Goal: Obtain resource: Download file/media

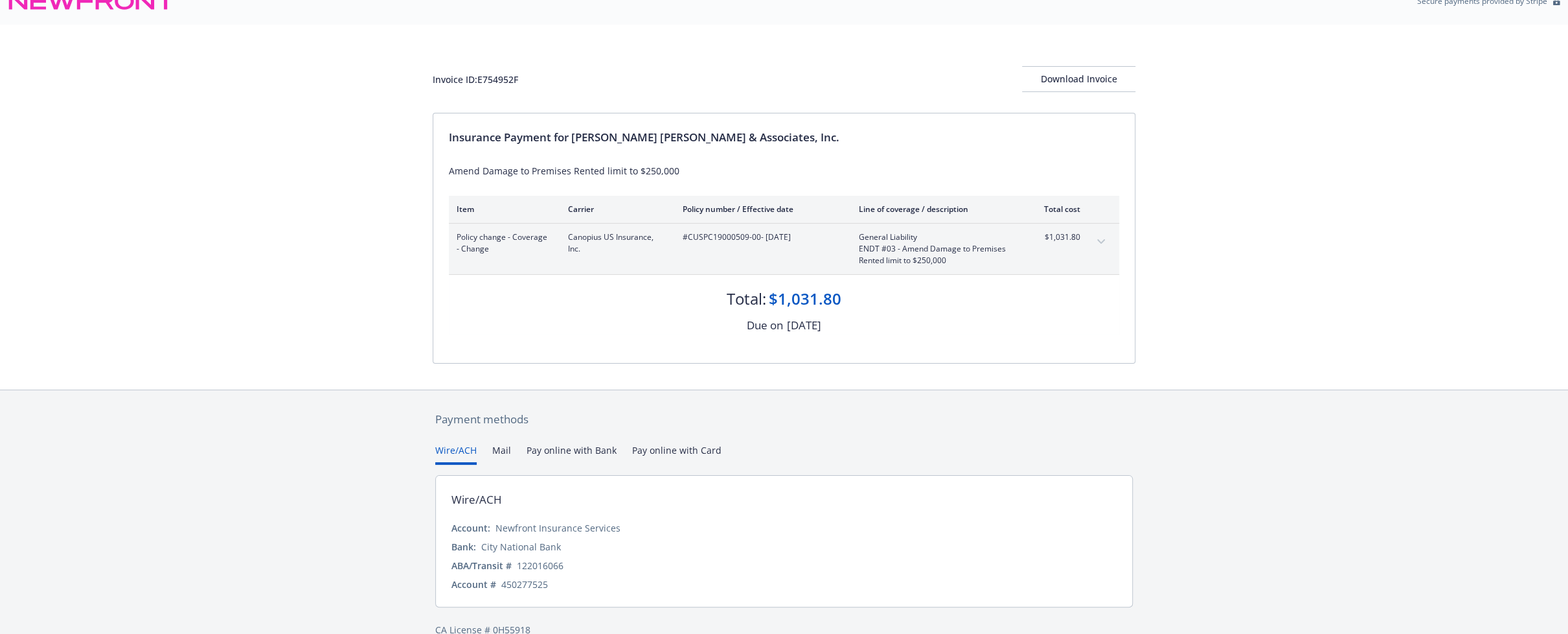
scroll to position [44, 0]
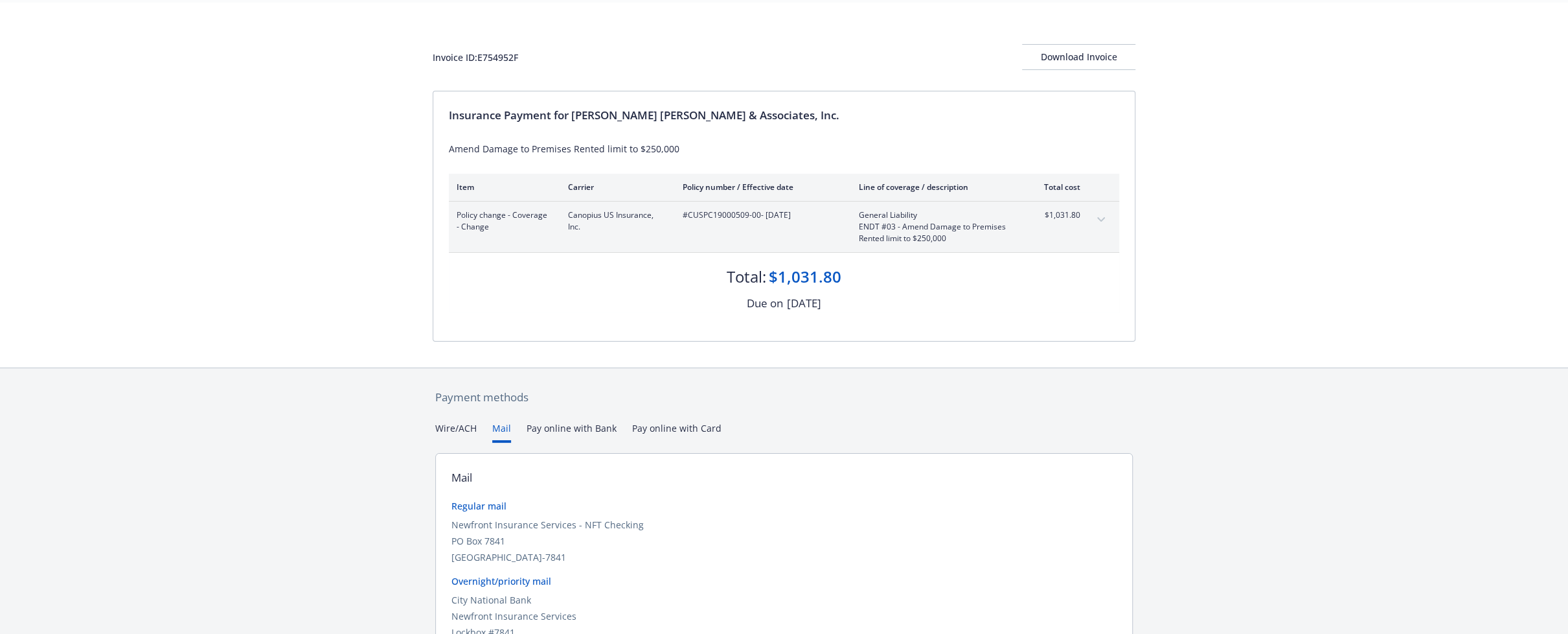
click at [495, 428] on button "Mail" at bounding box center [501, 432] width 19 height 21
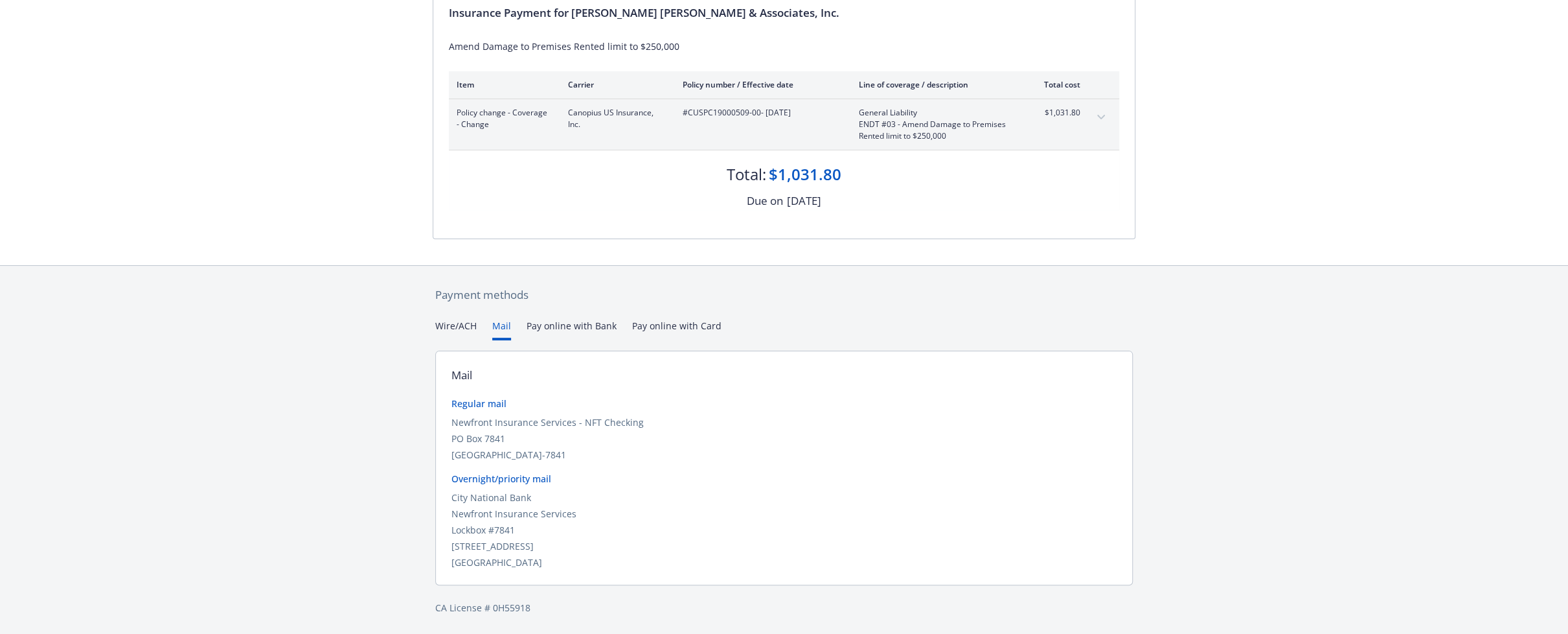
scroll to position [79, 0]
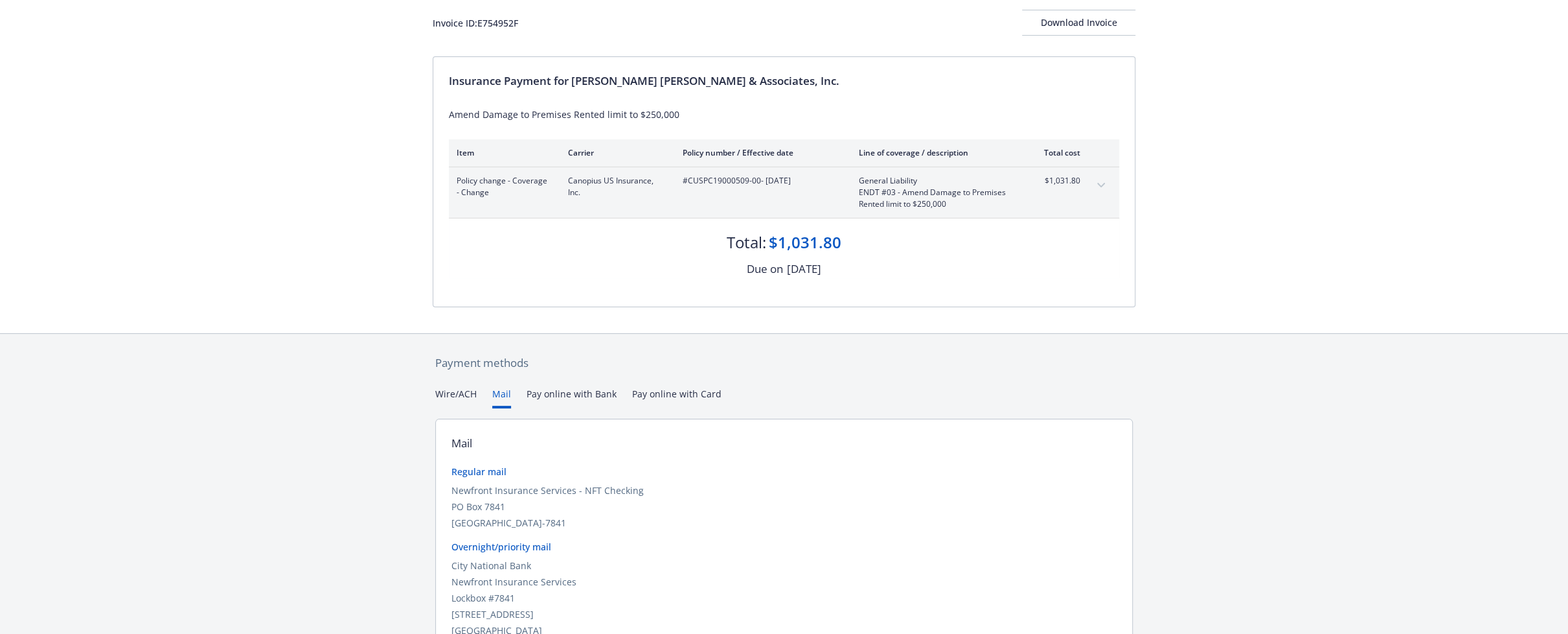
click at [552, 326] on div "Secure payments provided by Stripe Invoice ID: E754952F Download Invoice Insura…" at bounding box center [784, 312] width 1568 height 781
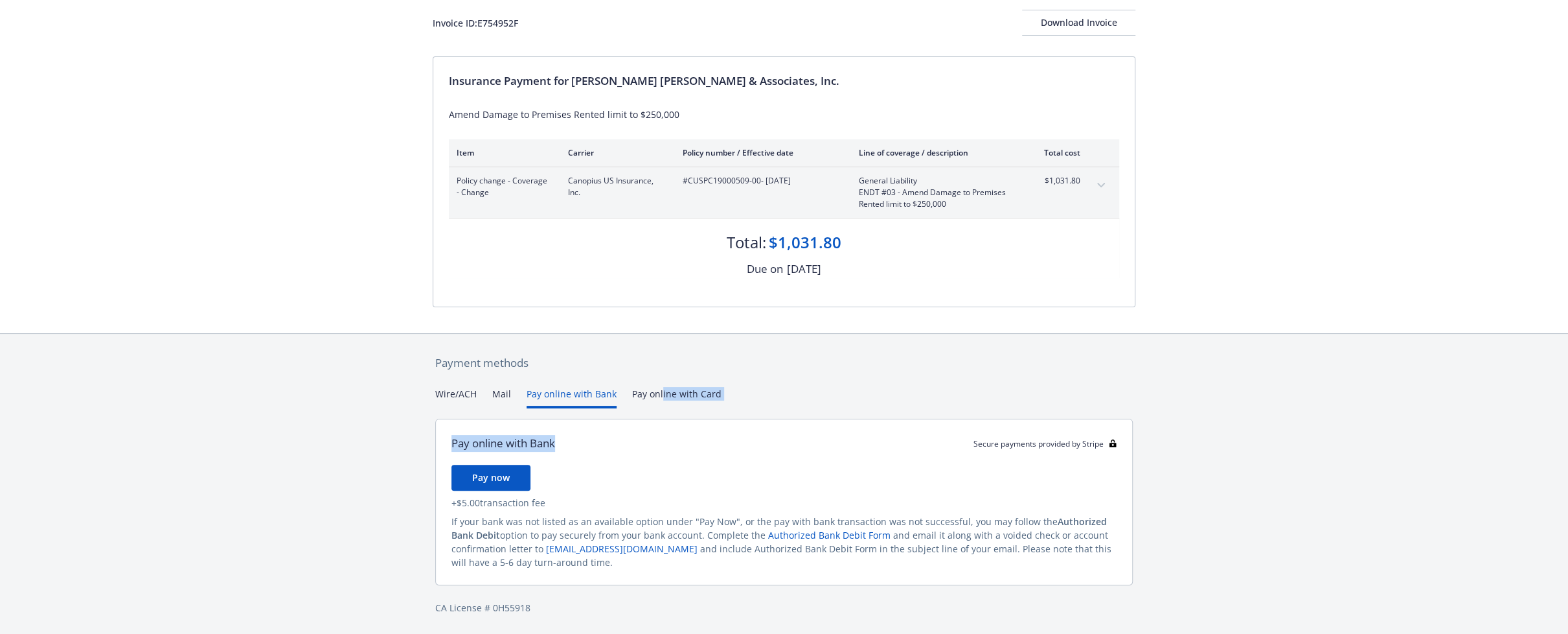
click at [659, 406] on div "Wire/ACH Mail Pay online with Bank Pay online with Card Pay online with Bank Se…" at bounding box center [784, 486] width 697 height 198
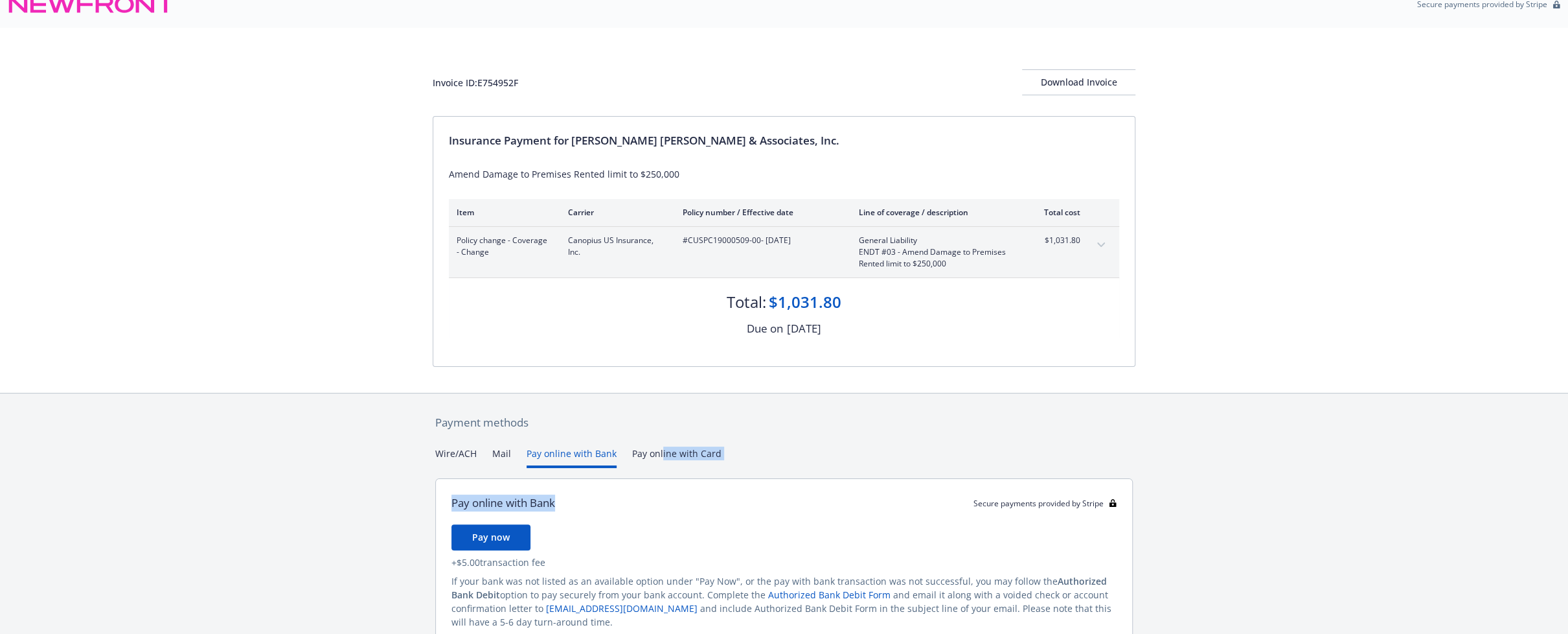
click at [661, 395] on div "Payment methods Wire/ACH Mail Pay online with Bank Pay online with Card Pay onl…" at bounding box center [784, 544] width 703 height 302
click at [558, 447] on button "Pay online with Bank" at bounding box center [571, 457] width 90 height 21
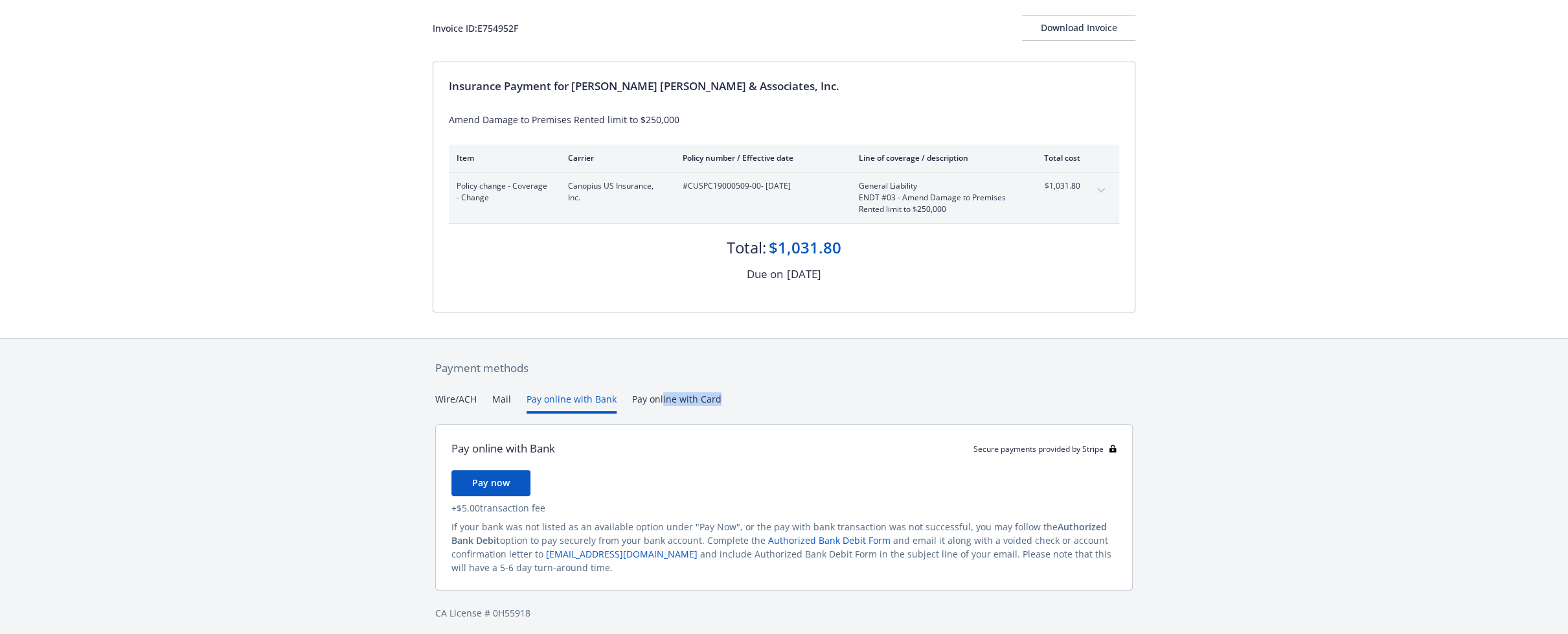
scroll to position [79, 0]
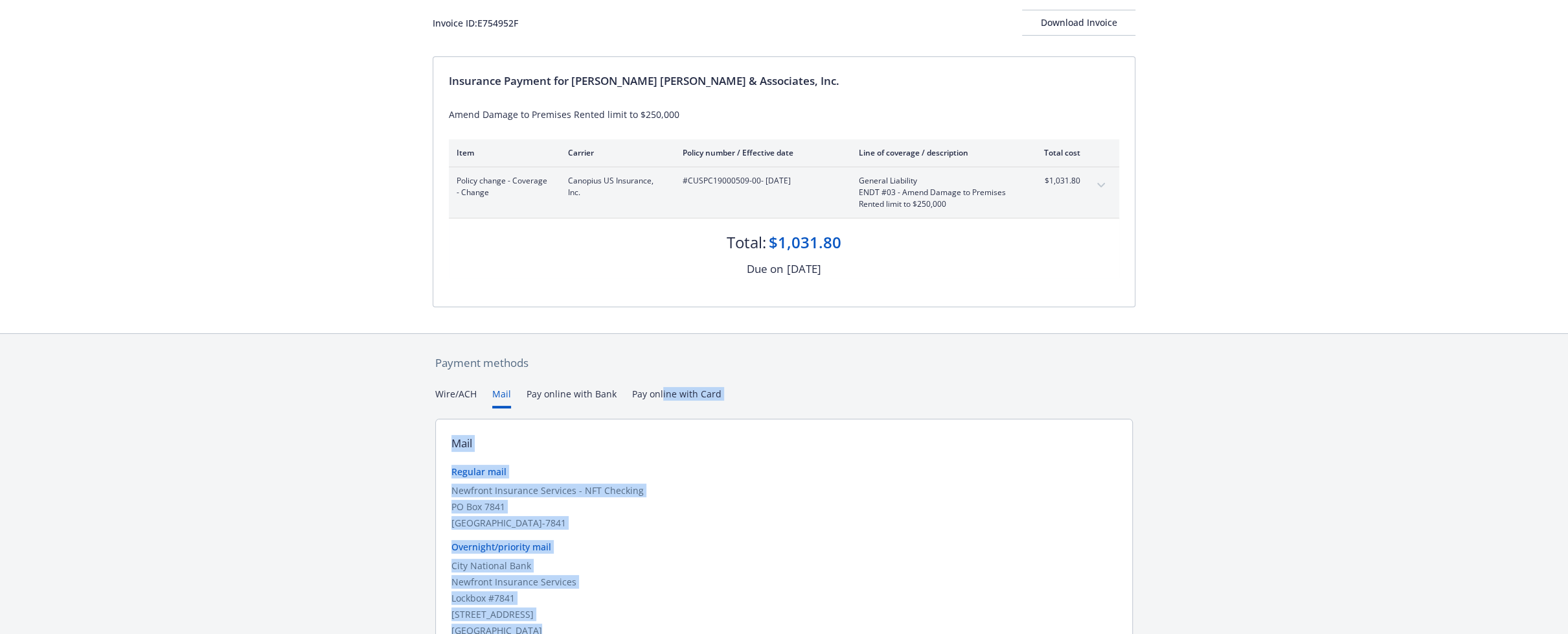
click at [498, 389] on button "Mail" at bounding box center [501, 398] width 19 height 21
click at [689, 496] on div "Newfront Insurance Services - NFT Checking" at bounding box center [784, 490] width 665 height 14
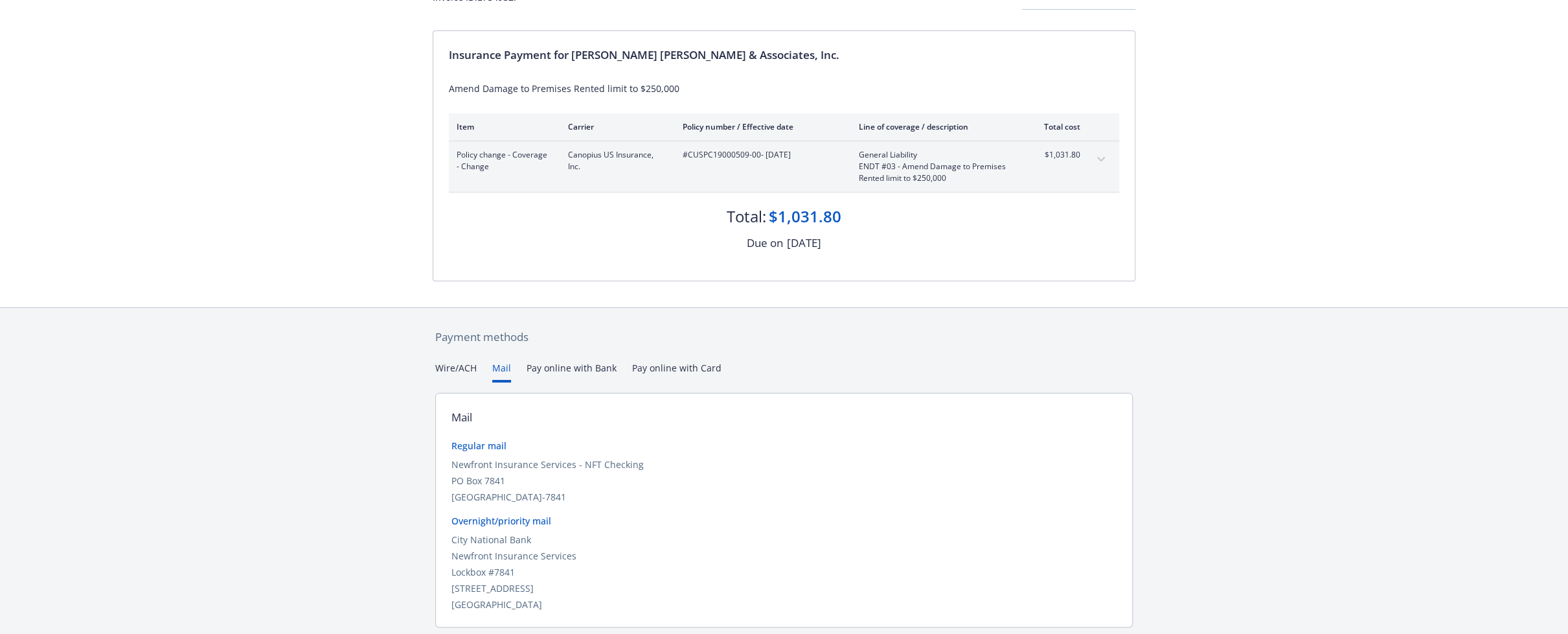
scroll to position [0, 0]
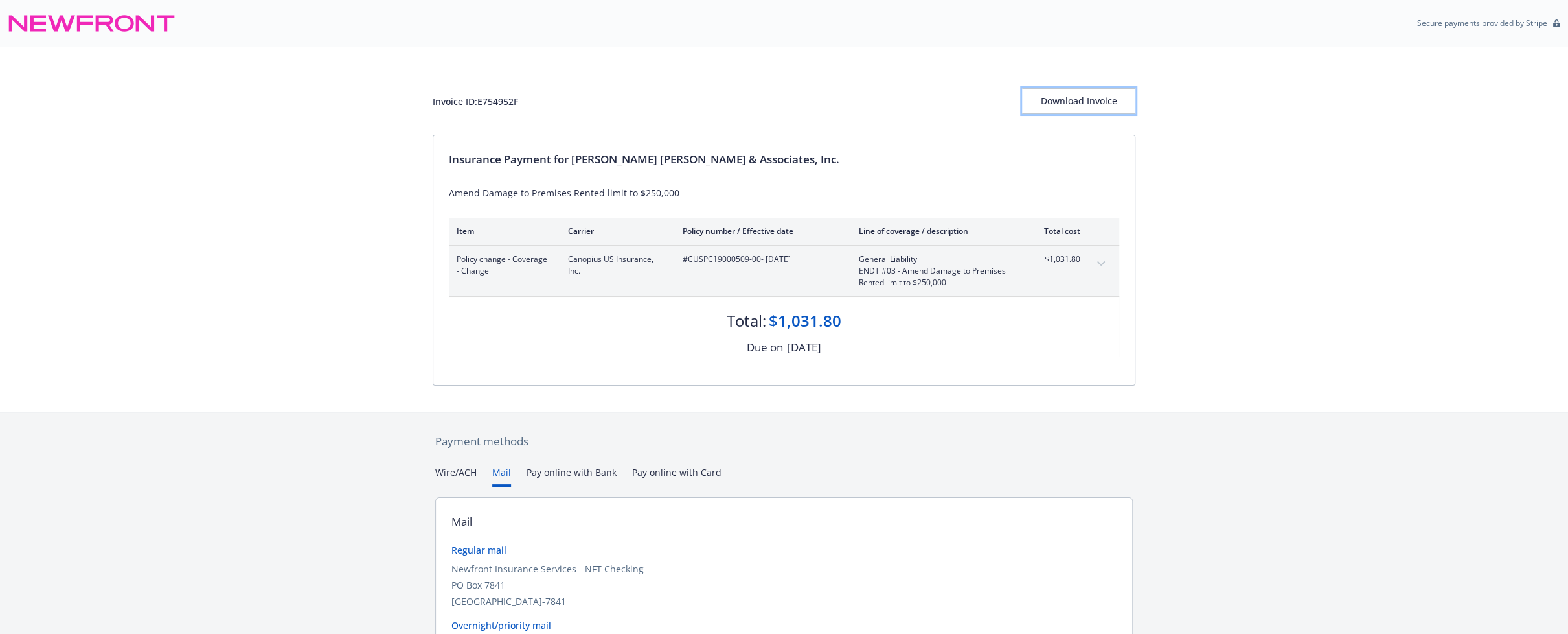
drag, startPoint x: 1074, startPoint y: 100, endPoint x: 879, endPoint y: 401, distance: 358.6
click at [876, 366] on div "Invoice ID: E754952F Download Invoice Insurance Payment for [PERSON_NAME] [PERS…" at bounding box center [784, 229] width 1568 height 365
click at [1104, 95] on div "Download Invoice" at bounding box center [1079, 101] width 113 height 24
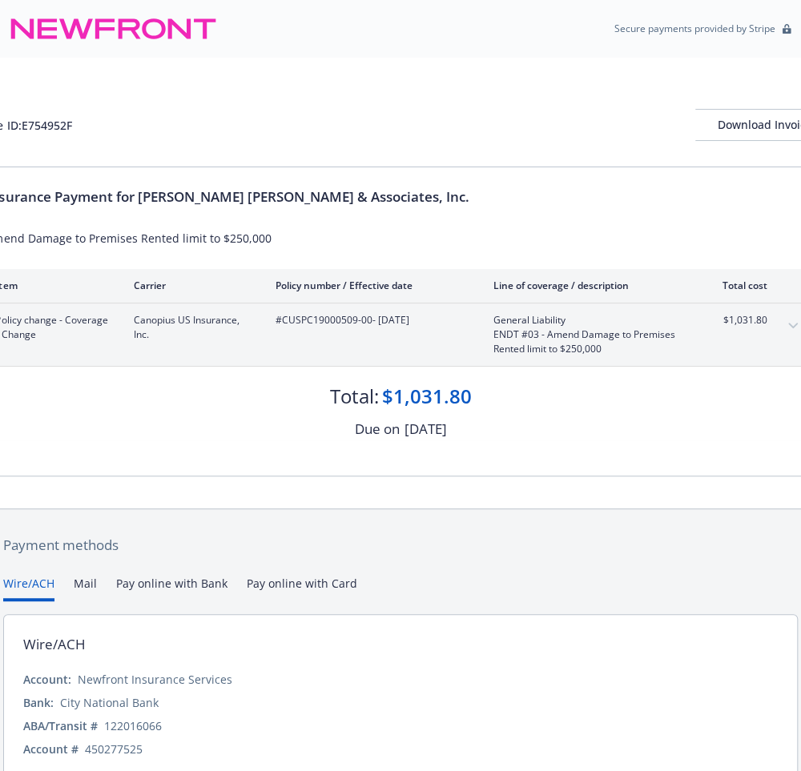
click at [671, 197] on div "Insurance Payment for [PERSON_NAME] [PERSON_NAME] & Associates, Inc." at bounding box center [400, 197] width 829 height 21
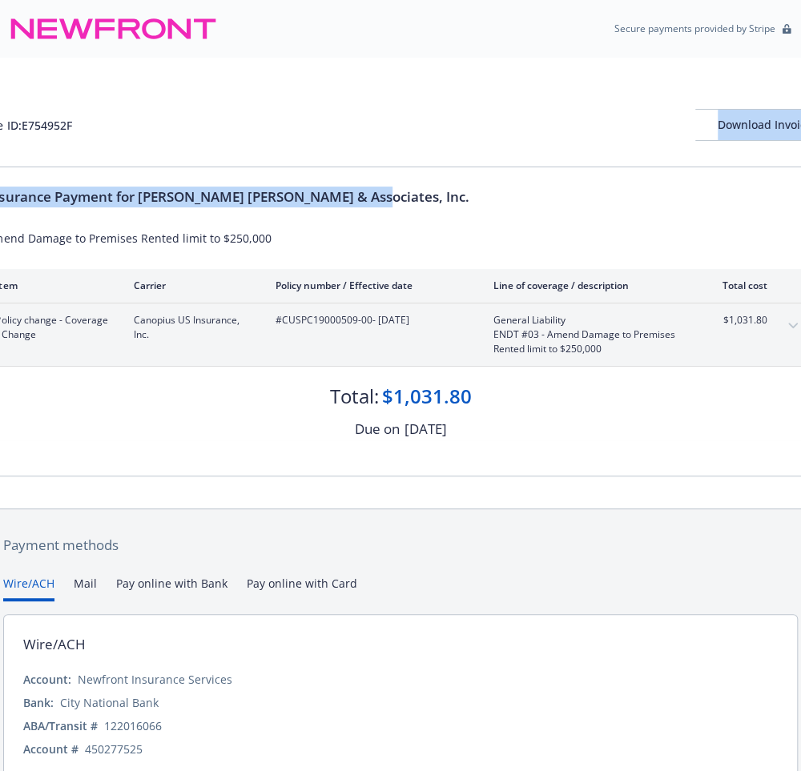
drag, startPoint x: 540, startPoint y: 179, endPoint x: 809, endPoint y: 112, distance: 278.0
click at [608, 164] on div "Invoice ID: E754952F Download Invoice Insurance Payment for [PERSON_NAME] [PERS…" at bounding box center [400, 283] width 801 height 451
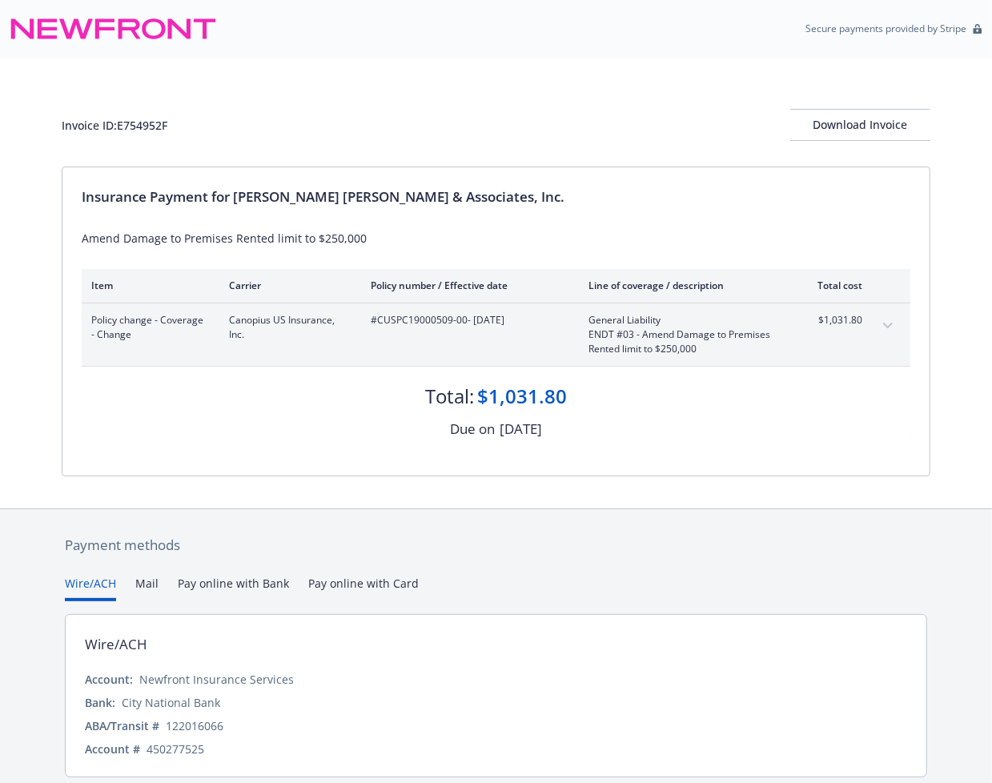
click at [156, 124] on div "Invoice ID: E754952F" at bounding box center [115, 125] width 106 height 17
copy div "E754952F"
click at [644, 18] on div "Secure payments provided by Stripe" at bounding box center [496, 29] width 973 height 38
